Goal: Task Accomplishment & Management: Complete application form

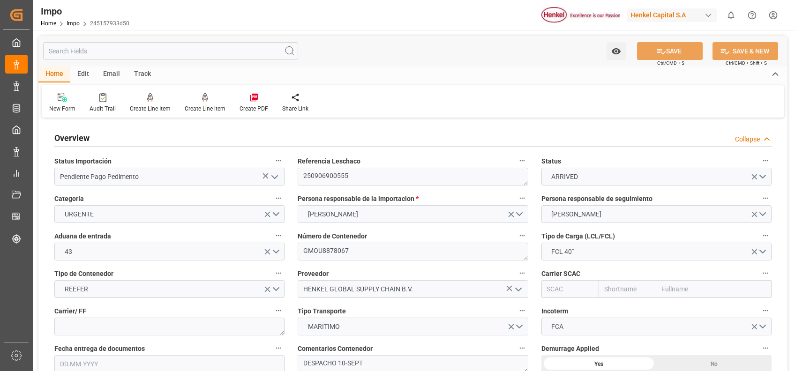
type input "20"
type input "15"
type input "26.08.2025"
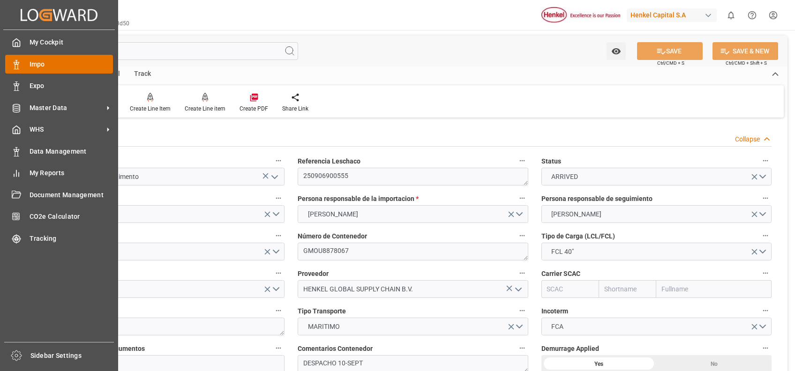
click at [15, 60] on div at bounding box center [13, 65] width 16 height 10
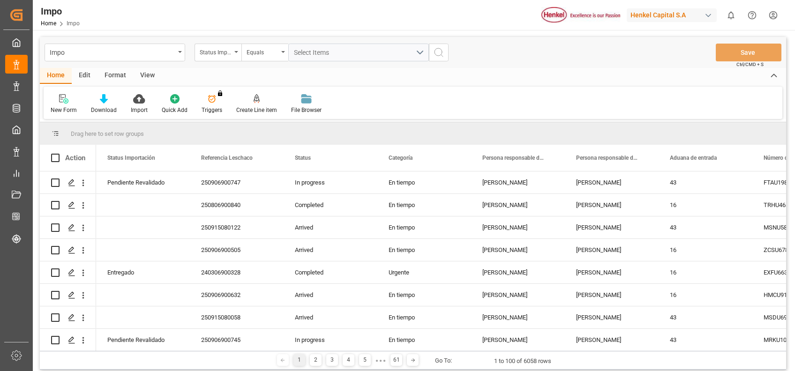
click at [432, 109] on div "New Form Download Import Quick Add Triggers You do not have permission for Trig…" at bounding box center [413, 103] width 739 height 32
click at [426, 23] on div "Impo Home Impo Henkel Capital S.A 0 Notifications Only show unread All Mark all…" at bounding box center [410, 15] width 769 height 30
click at [143, 74] on div "View" at bounding box center [147, 76] width 29 height 16
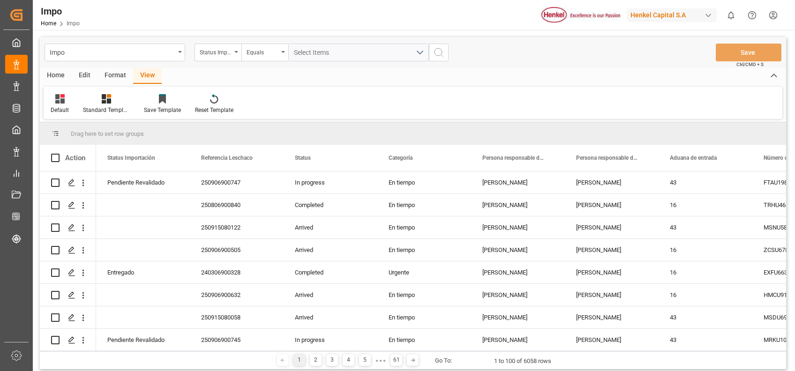
click at [345, 72] on div "Home Edit Format View" at bounding box center [413, 76] width 747 height 16
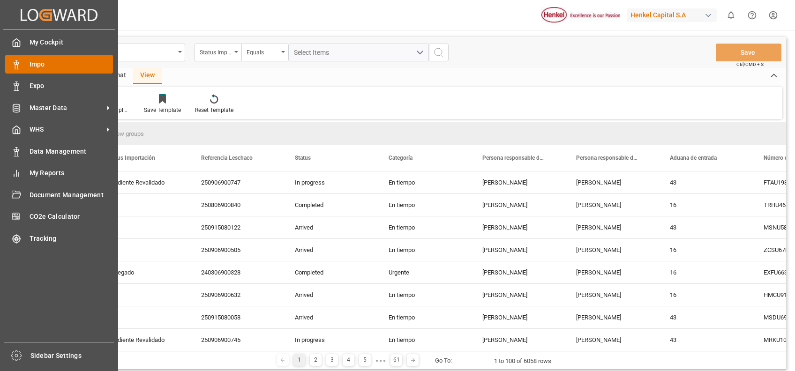
click at [15, 67] on icon at bounding box center [16, 64] width 9 height 9
click at [33, 67] on span "Impo" at bounding box center [72, 65] width 84 height 10
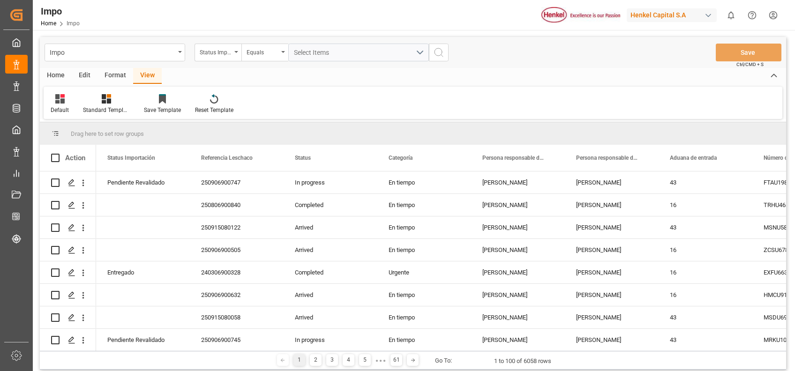
click at [281, 109] on div "Default Standard Templates Save Template Reset Template" at bounding box center [413, 103] width 739 height 32
click at [114, 72] on div "Format" at bounding box center [116, 76] width 36 height 16
click at [476, 98] on div "Filter Rows Row Format" at bounding box center [413, 103] width 739 height 32
click at [238, 48] on div "Status Importación" at bounding box center [218, 53] width 47 height 18
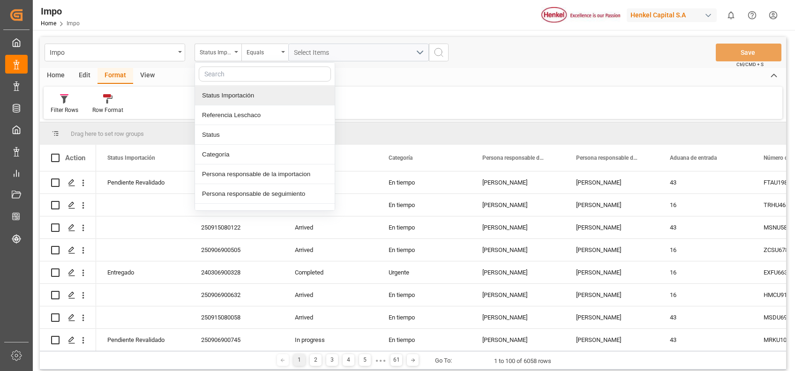
click at [251, 77] on input "text" at bounding box center [265, 74] width 132 height 15
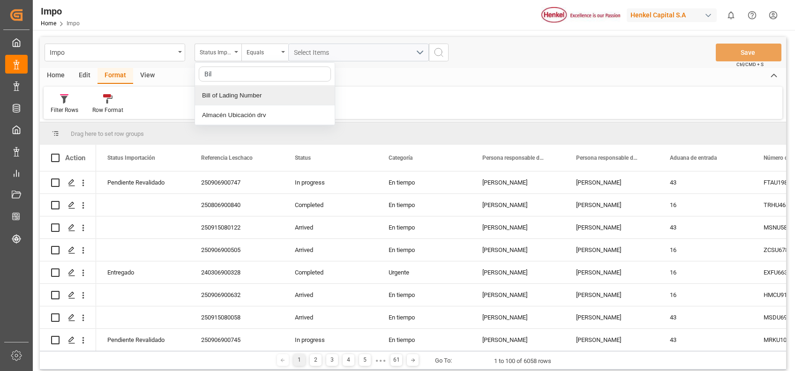
type input "Bill"
click at [224, 93] on div "Bill of Lading Number" at bounding box center [265, 96] width 140 height 20
click at [341, 56] on input "text" at bounding box center [358, 53] width 141 height 18
type input "250840000034"
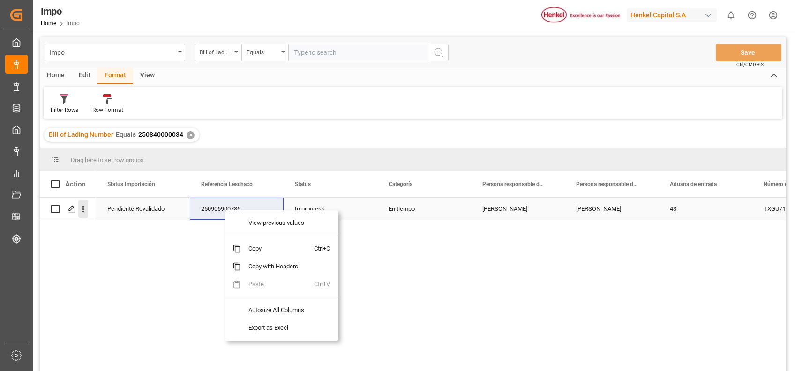
click at [83, 210] on icon "open menu" at bounding box center [83, 209] width 10 height 10
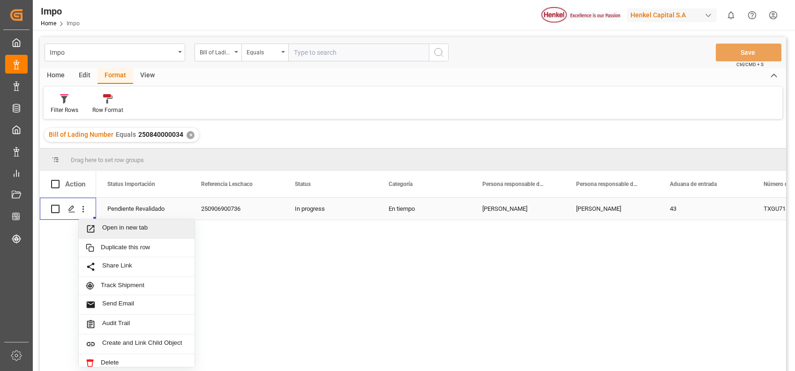
click at [128, 225] on span "Open in new tab" at bounding box center [144, 229] width 85 height 10
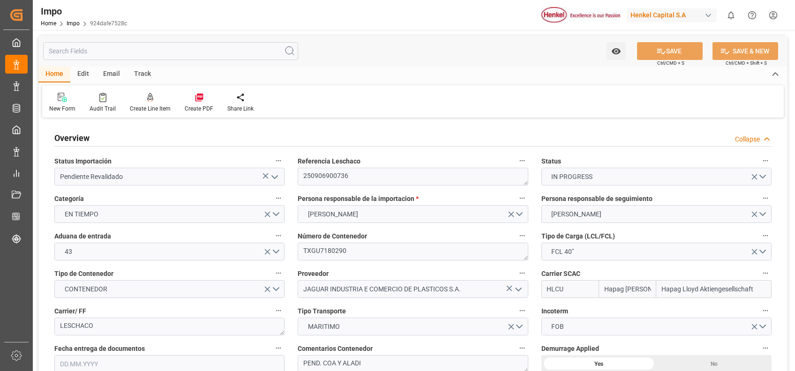
type input "Hapag [PERSON_NAME]"
type input "Hapag Lloyd Aktiengesellschaft"
type input "14"
type input "1"
type input "32.904"
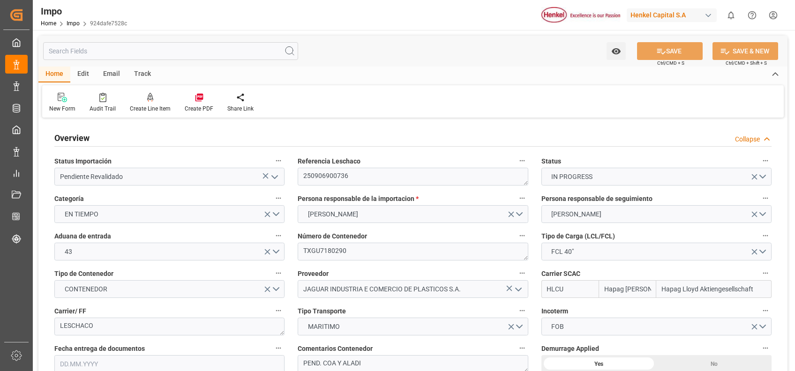
type input "20"
type input "[DATE]"
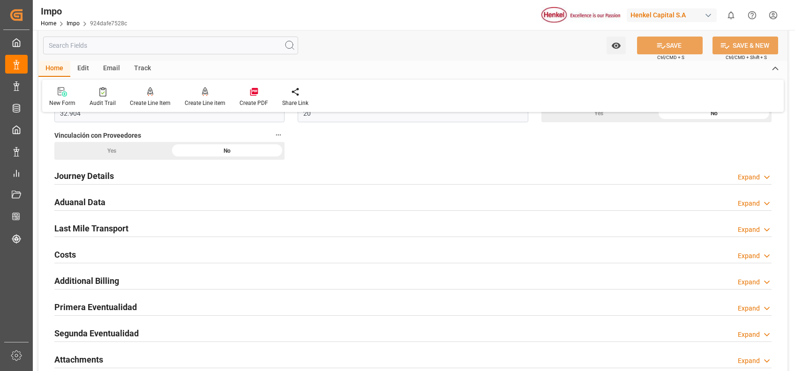
scroll to position [593, 0]
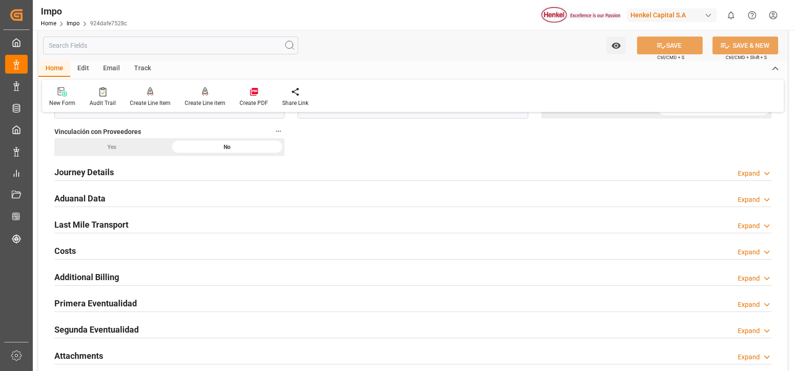
click at [101, 199] on h2 "Aduanal Data" at bounding box center [79, 198] width 51 height 13
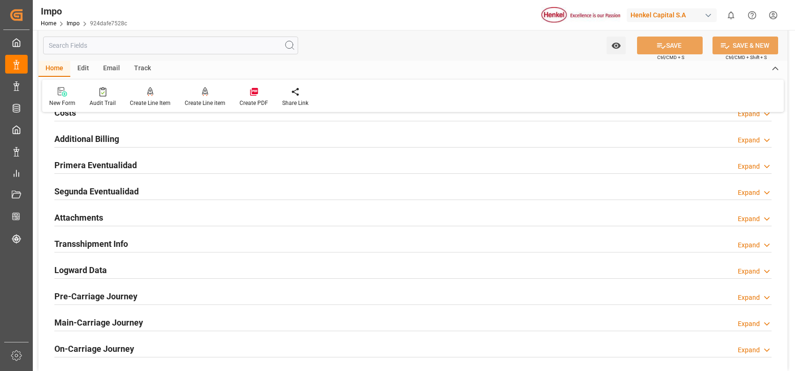
scroll to position [1062, 0]
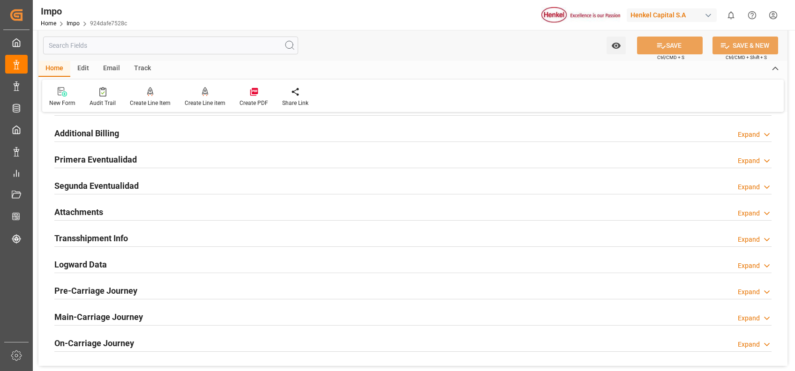
click at [82, 212] on h2 "Attachments" at bounding box center [78, 212] width 49 height 13
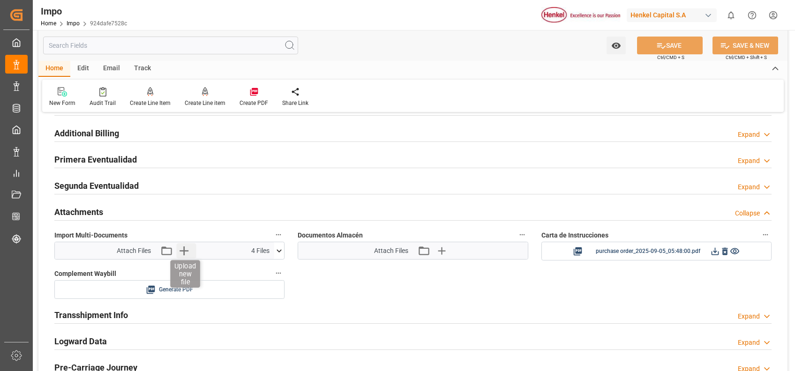
click at [189, 250] on icon "button" at bounding box center [183, 250] width 15 height 15
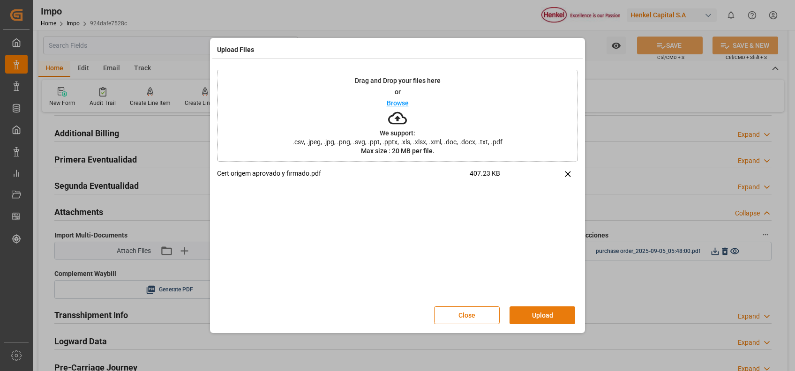
click at [539, 312] on button "Upload" at bounding box center [543, 316] width 66 height 18
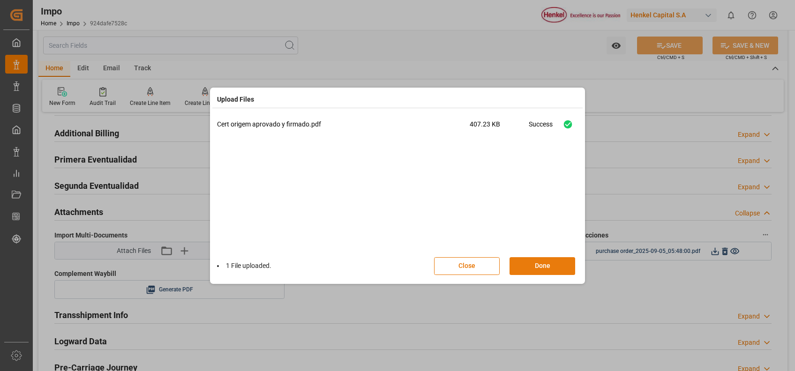
click at [560, 274] on button "Done" at bounding box center [543, 266] width 66 height 18
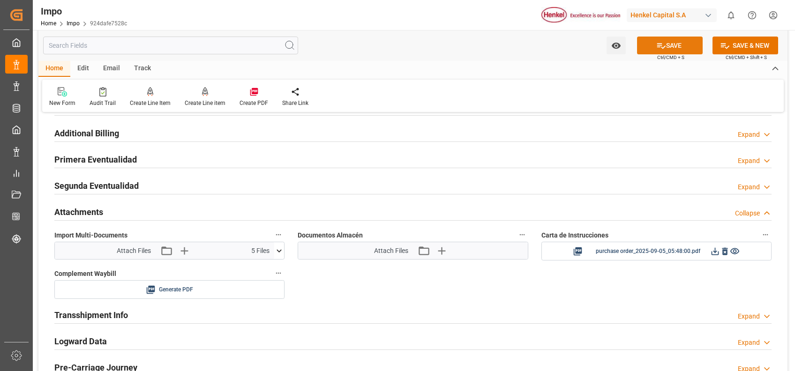
click at [682, 50] on button "SAVE" at bounding box center [670, 46] width 66 height 18
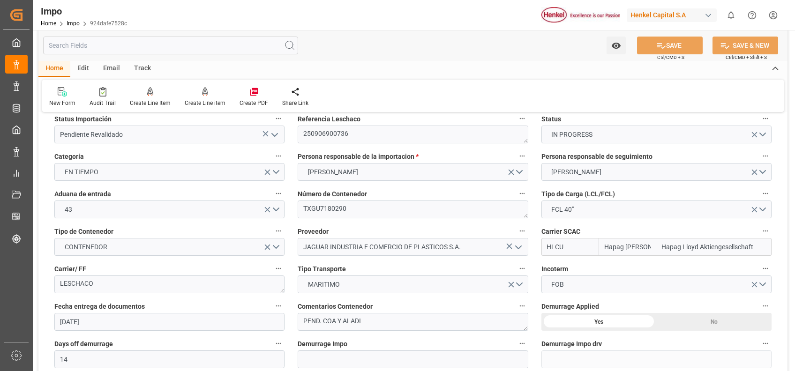
scroll to position [0, 0]
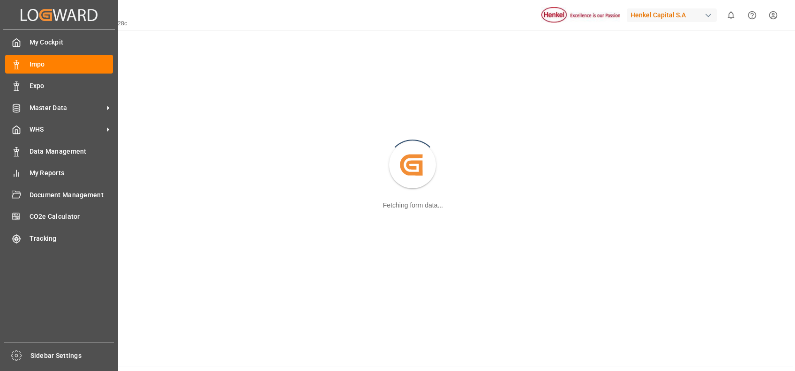
click at [28, 13] on icon "Created by potrace 1.15, written by [PERSON_NAME] [DATE]-[DATE]" at bounding box center [59, 15] width 77 height 15
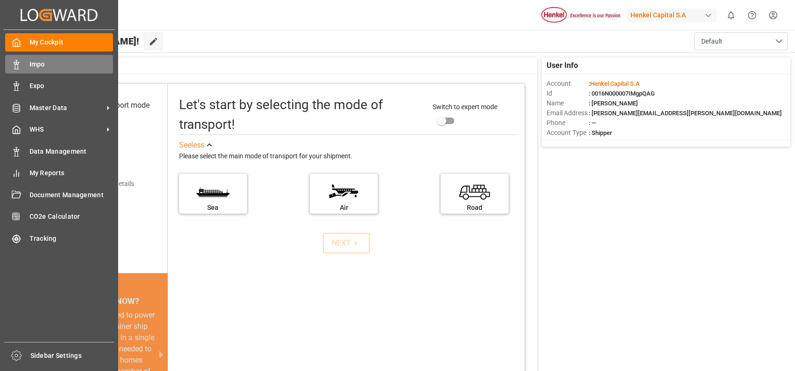
click at [49, 70] on div "Impo Impo" at bounding box center [59, 64] width 108 height 18
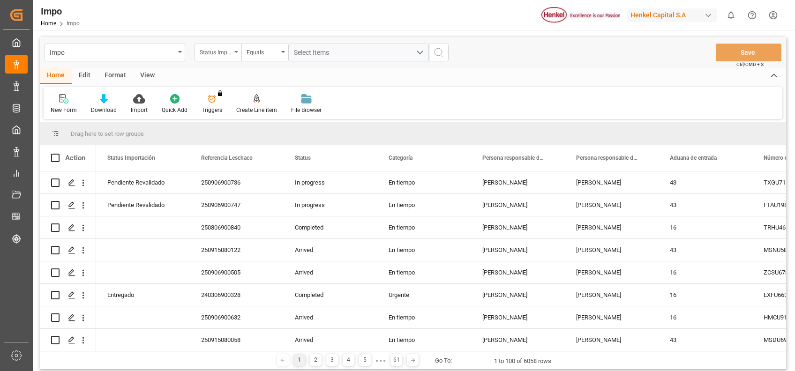
click at [233, 46] on div "Status Importación" at bounding box center [218, 53] width 47 height 18
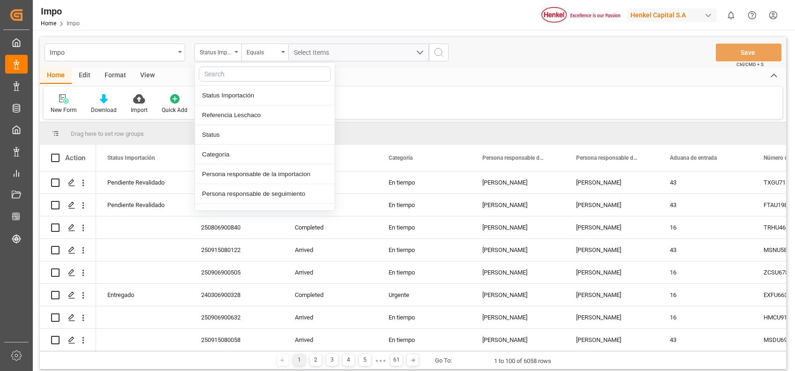
click at [364, 100] on div "New Form Download Import Quick Add Triggers You do not have permission for Trig…" at bounding box center [413, 103] width 739 height 32
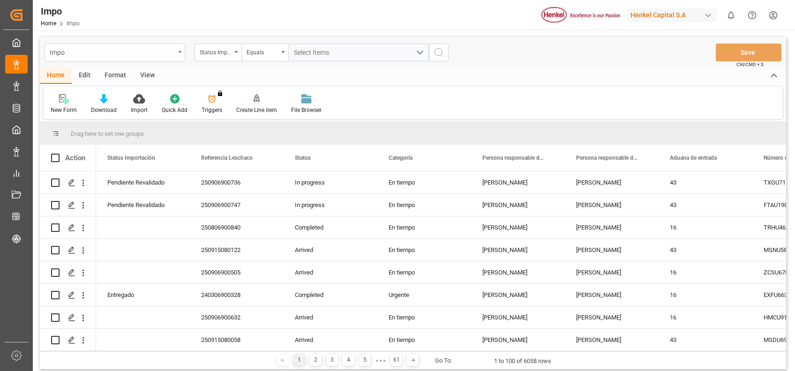
click at [179, 49] on div "Impo" at bounding box center [115, 53] width 141 height 18
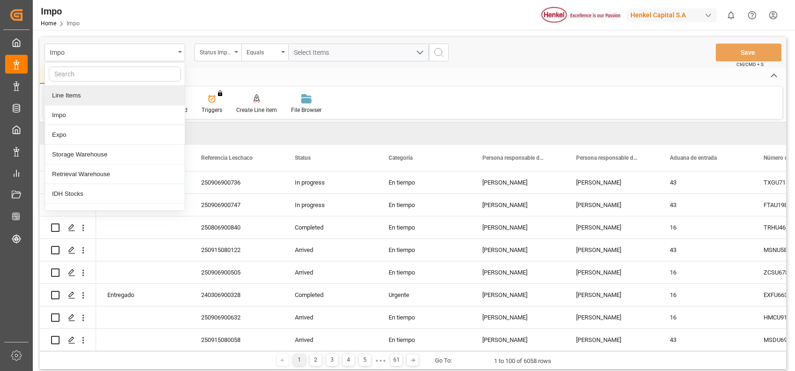
click at [74, 96] on div "Line Items" at bounding box center [115, 96] width 140 height 20
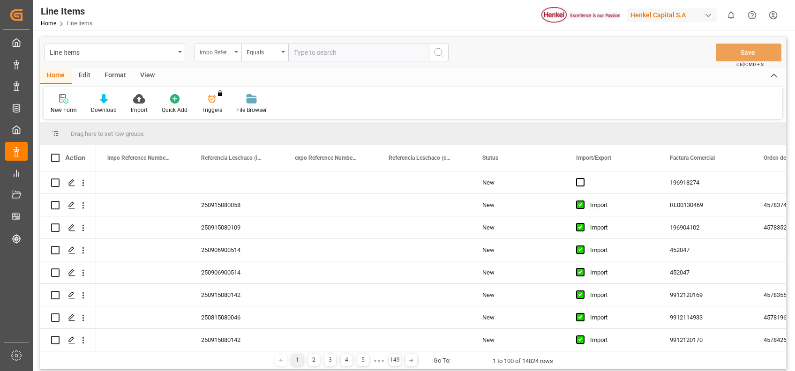
click at [235, 55] on div "impo Reference Number WF" at bounding box center [218, 53] width 47 height 18
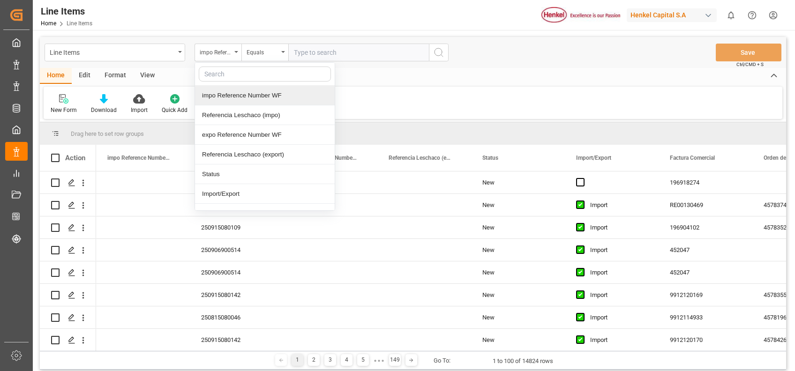
click at [360, 56] on input "text" at bounding box center [358, 53] width 141 height 18
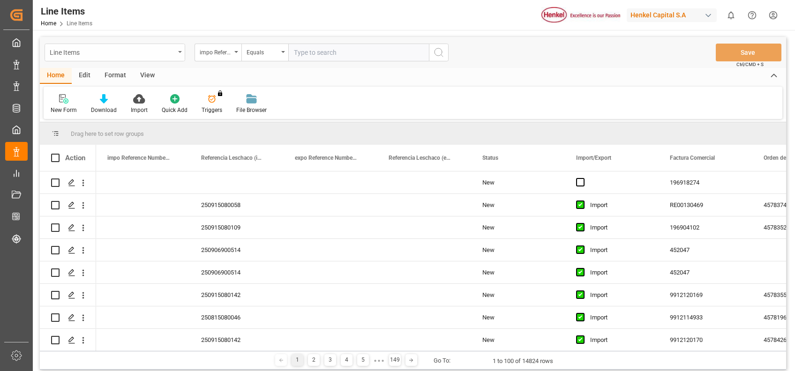
click at [174, 49] on div "Line Items" at bounding box center [112, 52] width 125 height 12
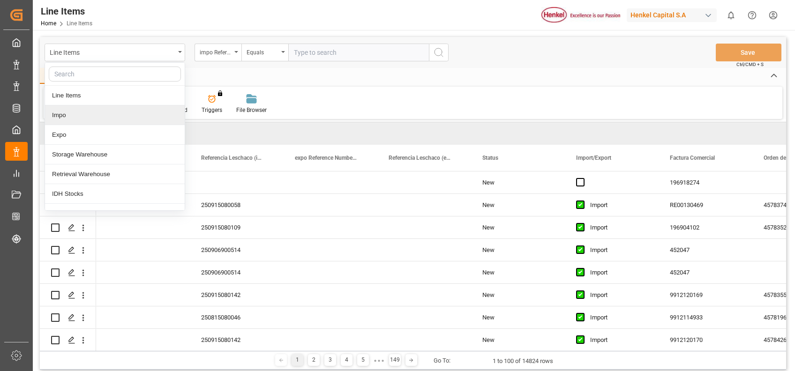
click at [86, 114] on div "Impo" at bounding box center [115, 116] width 140 height 20
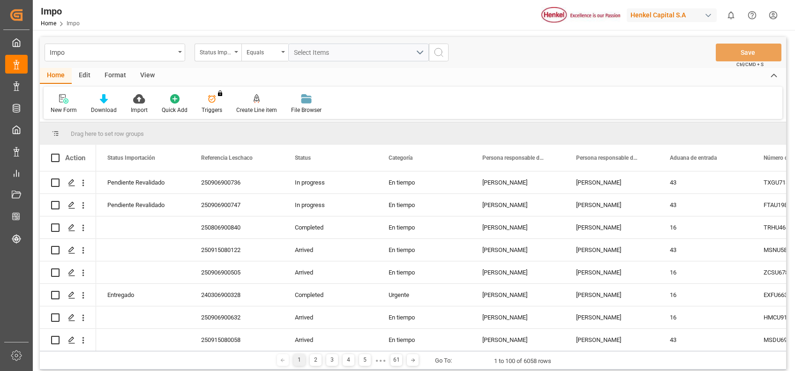
click at [484, 21] on div "Impo Home Impo Henkel Capital S.A 0 Notifications Only show unread All Mark all…" at bounding box center [410, 15] width 769 height 30
click at [107, 102] on div at bounding box center [104, 99] width 26 height 10
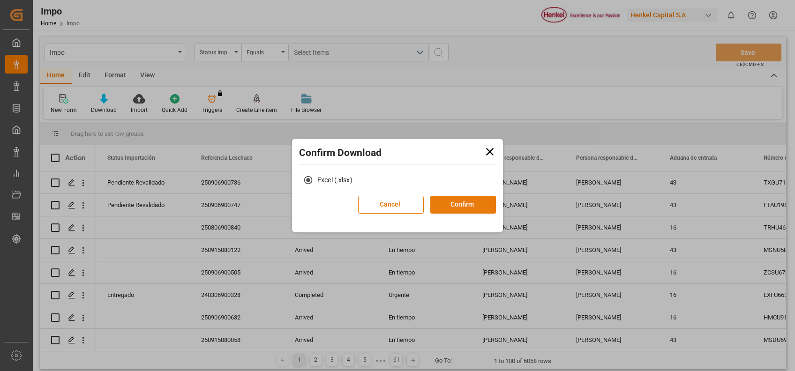
click at [472, 197] on button "Confirm" at bounding box center [464, 205] width 66 height 18
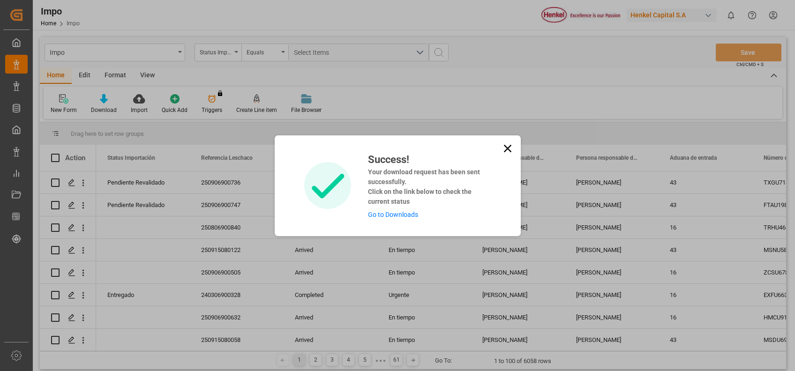
click at [510, 150] on icon at bounding box center [507, 148] width 13 height 13
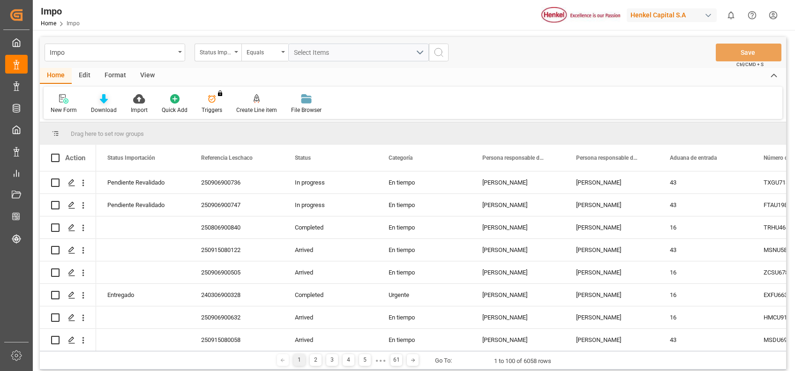
click at [92, 100] on div at bounding box center [104, 99] width 26 height 10
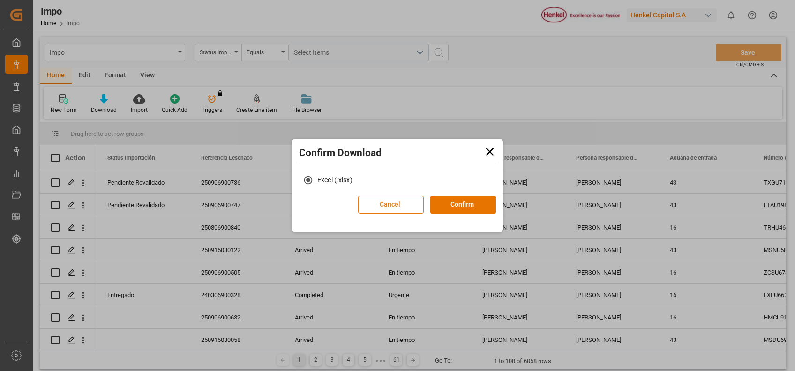
click at [385, 200] on button "Cancel" at bounding box center [391, 205] width 66 height 18
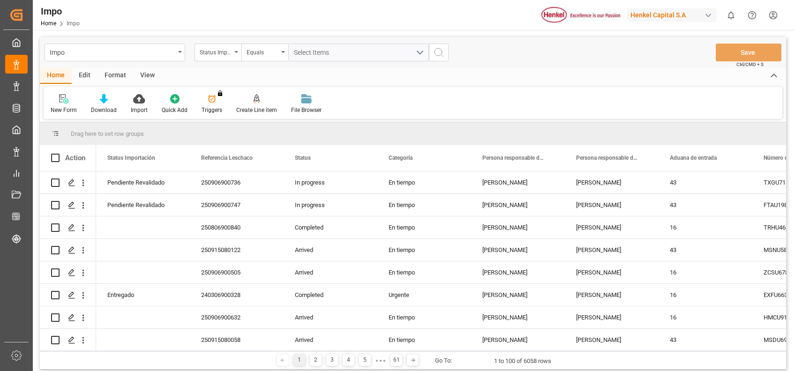
click at [770, 8] on html "Created by potrace 1.15, written by Peter Selinger 2001-2017 Created by potrace…" at bounding box center [397, 185] width 795 height 371
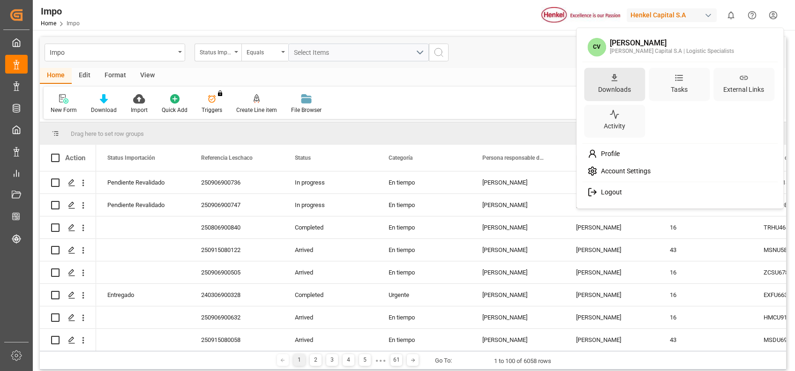
click at [624, 91] on div "Downloads" at bounding box center [615, 90] width 37 height 14
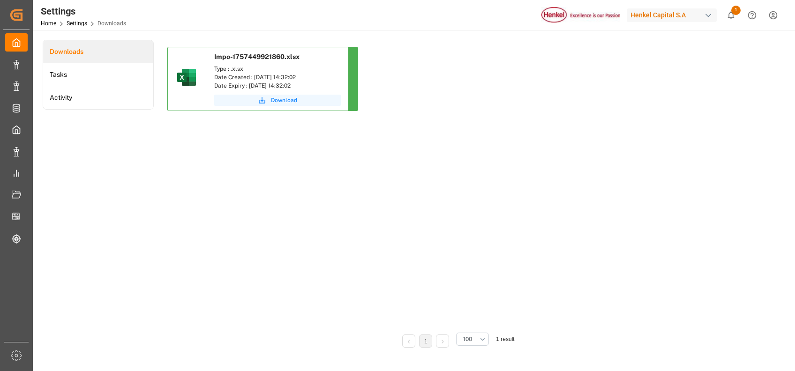
click at [279, 100] on span "Download" at bounding box center [284, 100] width 26 height 8
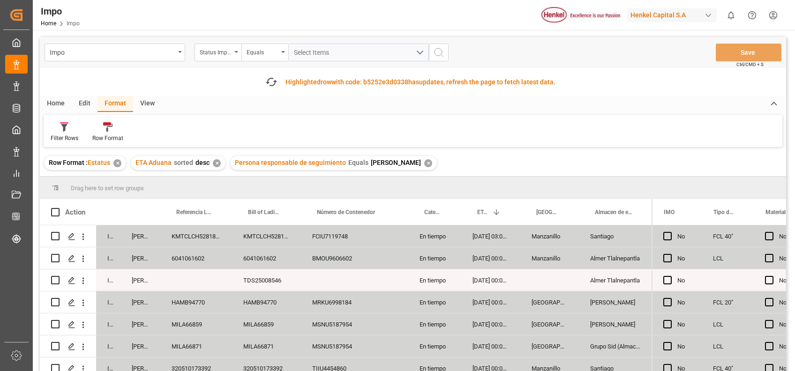
click at [195, 108] on div "Home Edit Format View" at bounding box center [413, 104] width 747 height 16
click at [82, 99] on div "Edit" at bounding box center [85, 104] width 26 height 16
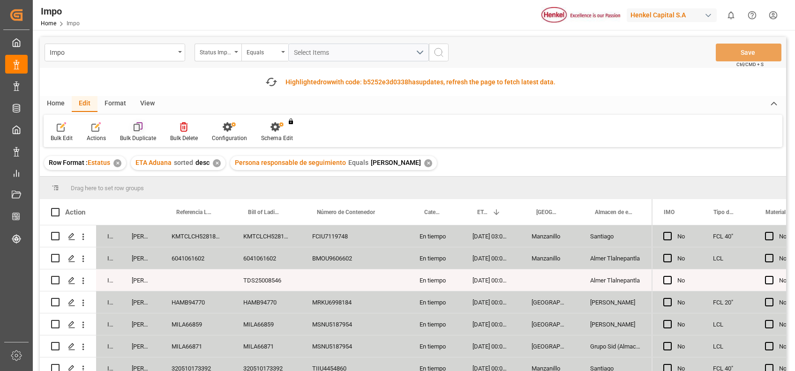
click at [153, 136] on div "Bulk Duplicate" at bounding box center [138, 138] width 36 height 8
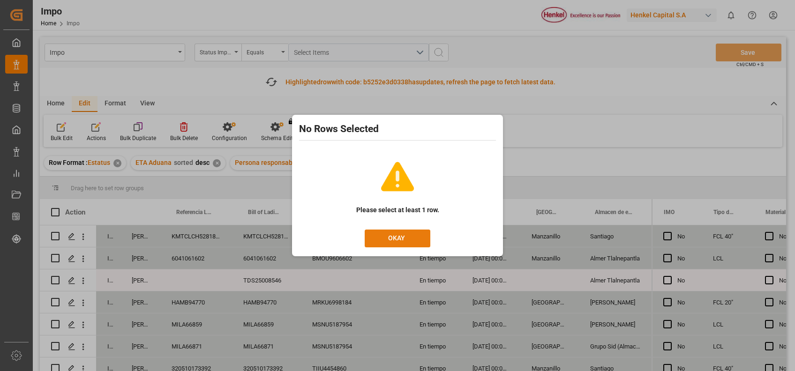
click at [401, 240] on button "OKAY" at bounding box center [398, 239] width 66 height 18
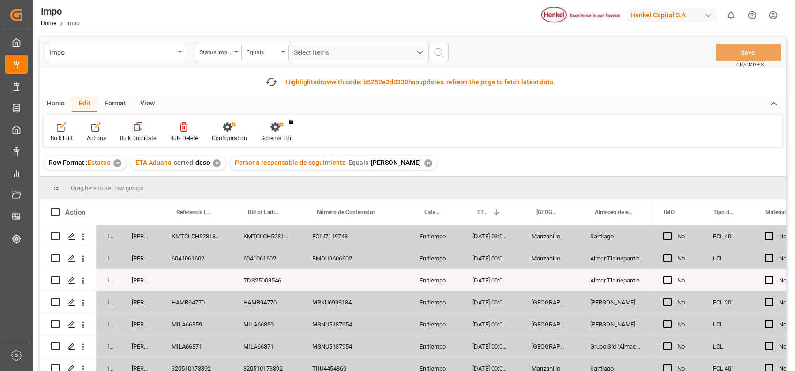
click at [127, 135] on div "Bulk Duplicate" at bounding box center [138, 138] width 36 height 8
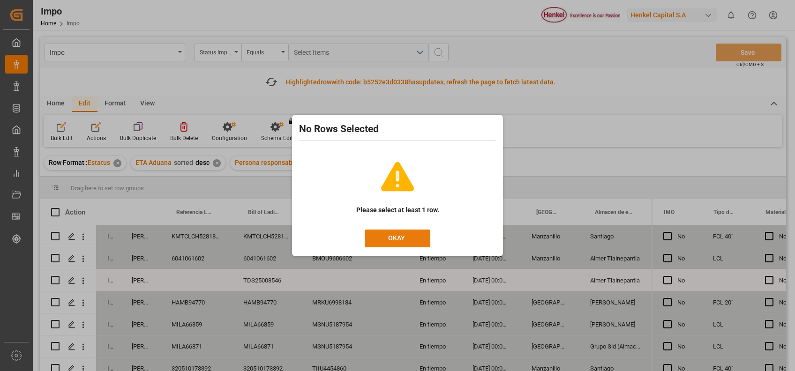
click at [407, 235] on button "OKAY" at bounding box center [398, 239] width 66 height 18
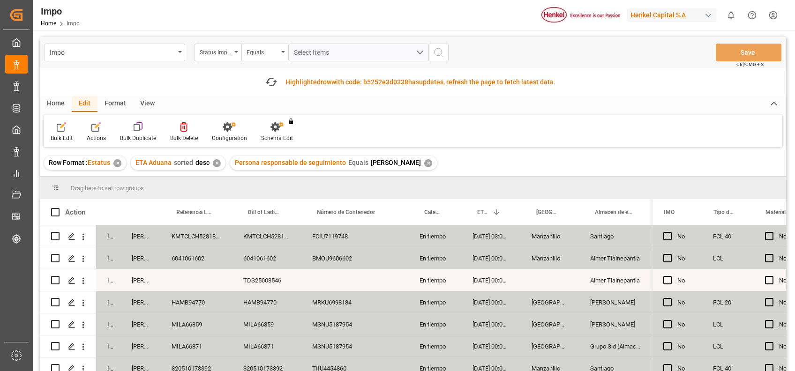
click at [55, 238] on input "Press Space to toggle row selection (unchecked)" at bounding box center [55, 236] width 8 height 8
click at [58, 239] on input "Press Space to toggle row selection (checked)" at bounding box center [55, 236] width 8 height 8
checkbox input "false"
click at [114, 98] on div "Format" at bounding box center [116, 104] width 36 height 16
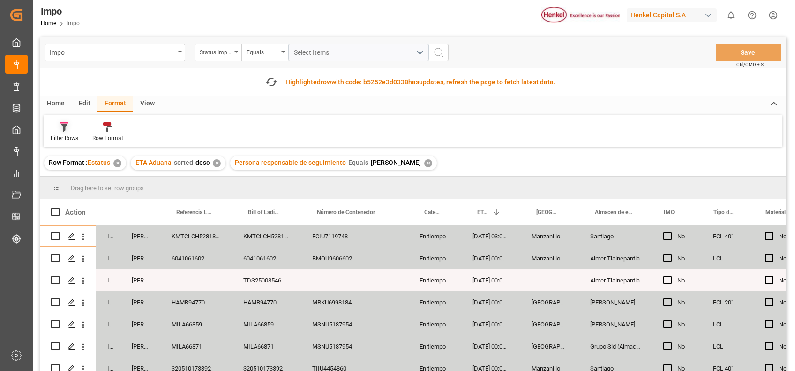
click at [80, 135] on div "Filter Rows" at bounding box center [65, 132] width 42 height 21
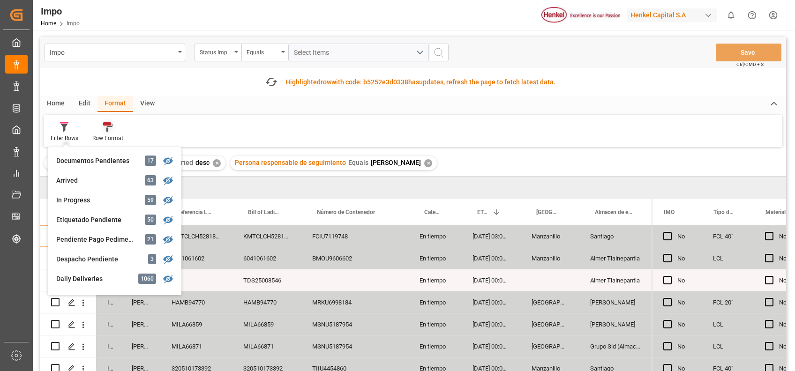
click at [101, 130] on div at bounding box center [107, 127] width 31 height 10
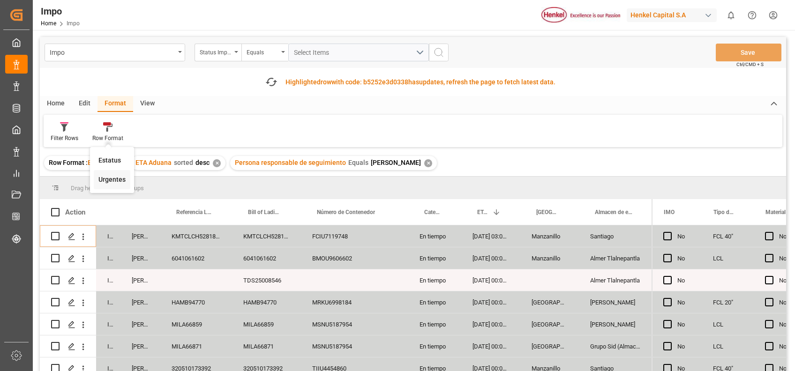
click at [116, 176] on div "Urgentes" at bounding box center [111, 180] width 27 height 10
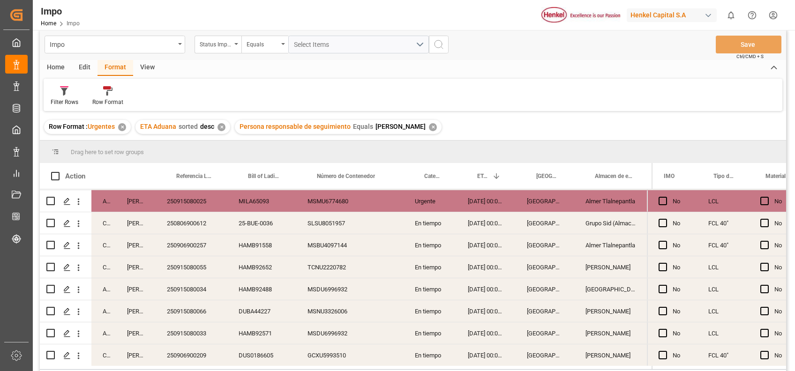
scroll to position [1167, 5]
click at [146, 68] on div "View" at bounding box center [147, 68] width 29 height 16
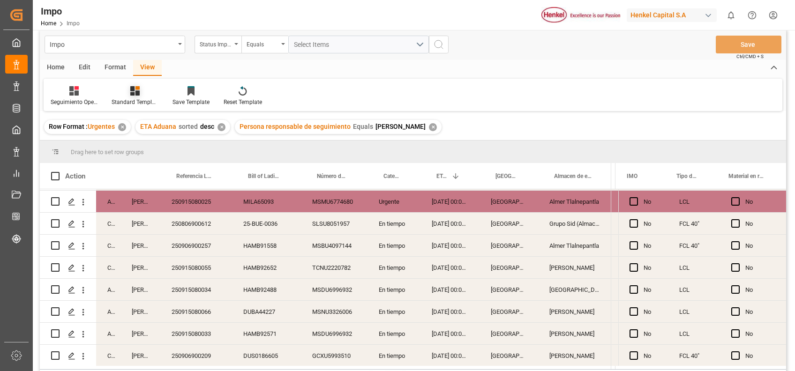
click at [140, 92] on div at bounding box center [135, 91] width 47 height 10
click at [98, 98] on div "Seguimiento Operativo" at bounding box center [74, 96] width 61 height 21
click at [80, 98] on div "Seguimiento Operativo" at bounding box center [74, 102] width 47 height 8
click at [128, 95] on div at bounding box center [135, 91] width 47 height 10
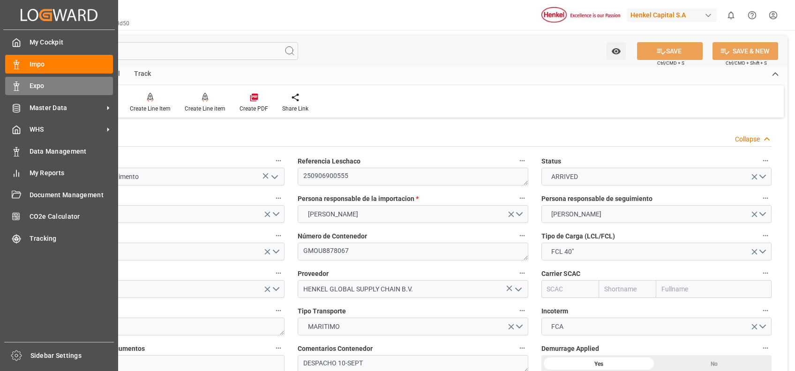
scroll to position [285, 0]
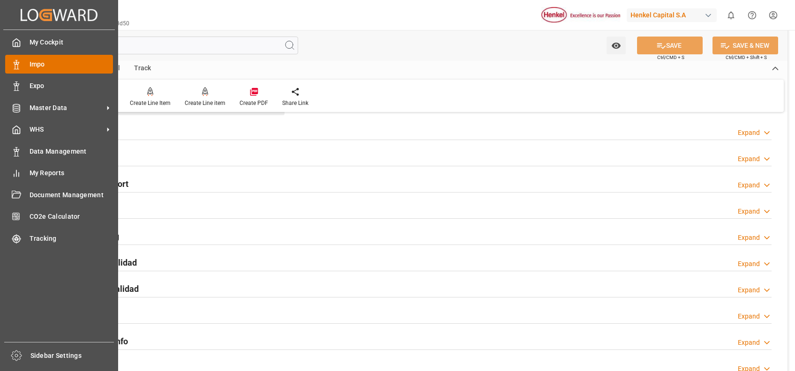
click at [51, 68] on span "Impo" at bounding box center [72, 65] width 84 height 10
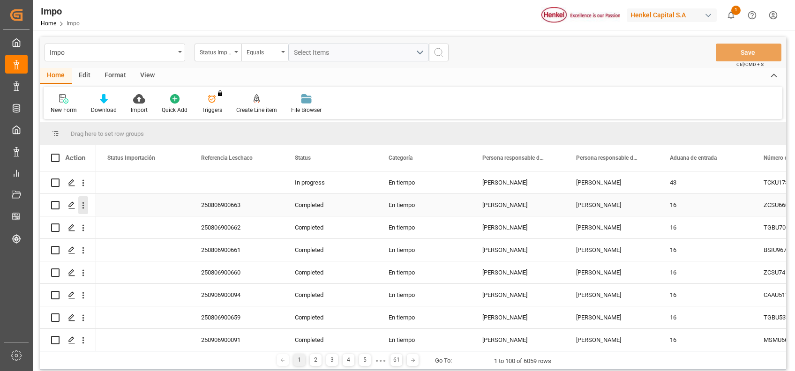
click at [86, 204] on icon "open menu" at bounding box center [83, 206] width 10 height 10
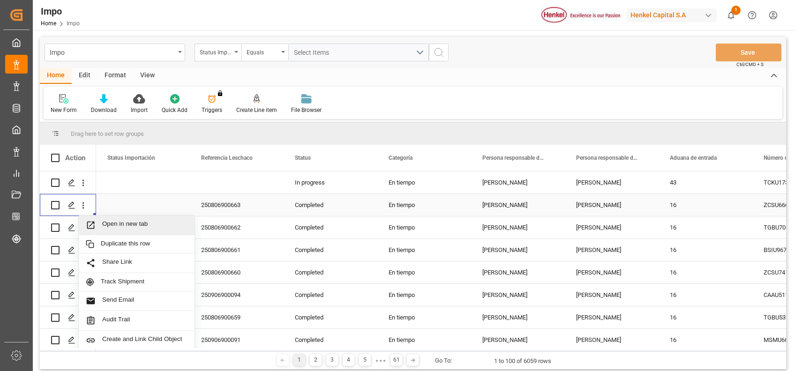
click at [120, 225] on span "Open in new tab" at bounding box center [144, 225] width 85 height 10
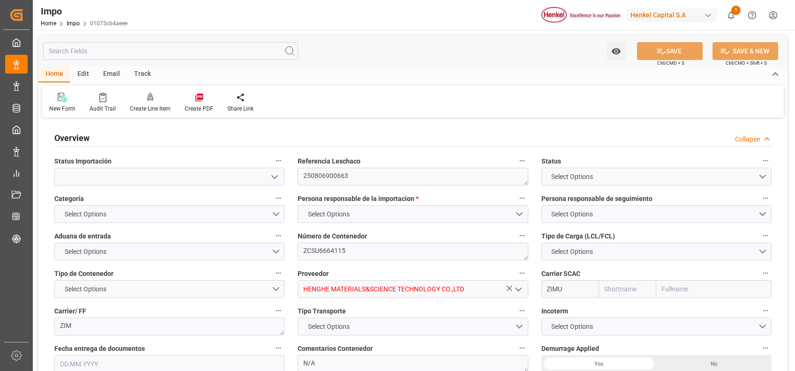
type input "ZIM"
type input "ZIM Integrated Shipping Services Ltd."
type input "1"
type input "48"
type input "40"
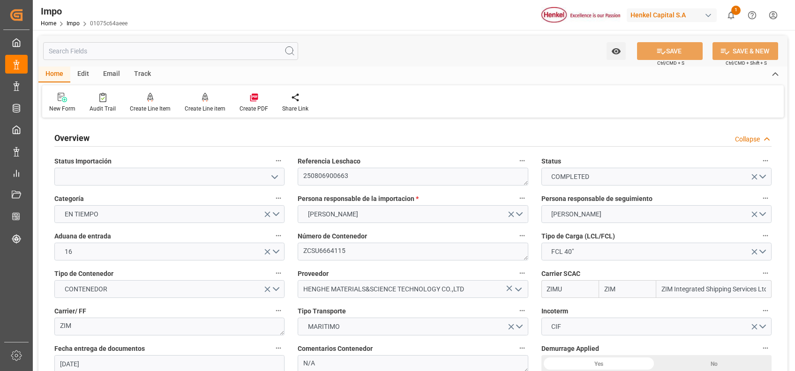
type input "[DATE]"
click at [279, 180] on icon "open menu" at bounding box center [274, 177] width 11 height 11
